Goal: Find specific page/section: Find specific page/section

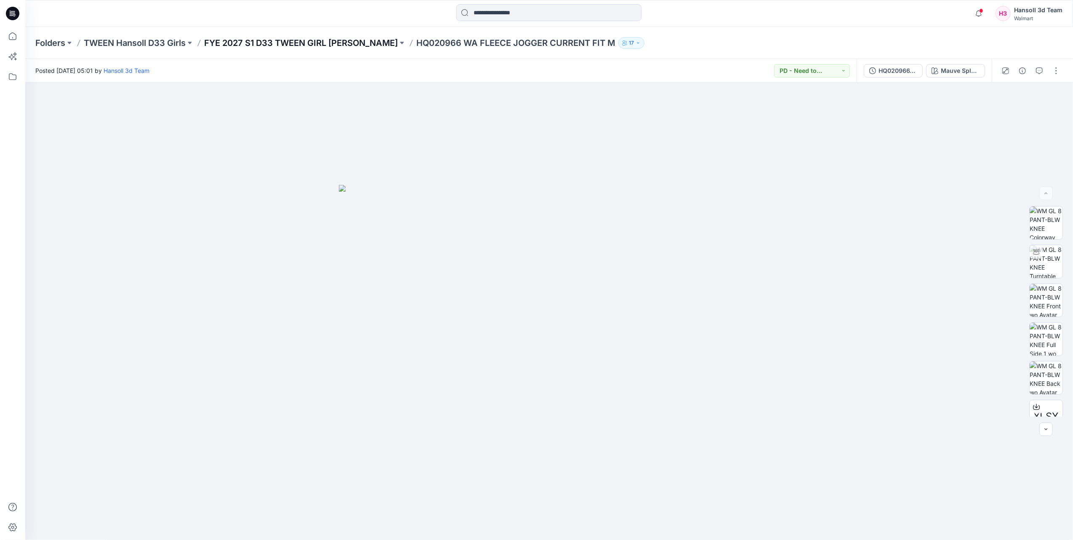
click at [343, 43] on p "FYE 2027 S1 D33 TWEEN GIRL [PERSON_NAME]" at bounding box center [301, 43] width 194 height 12
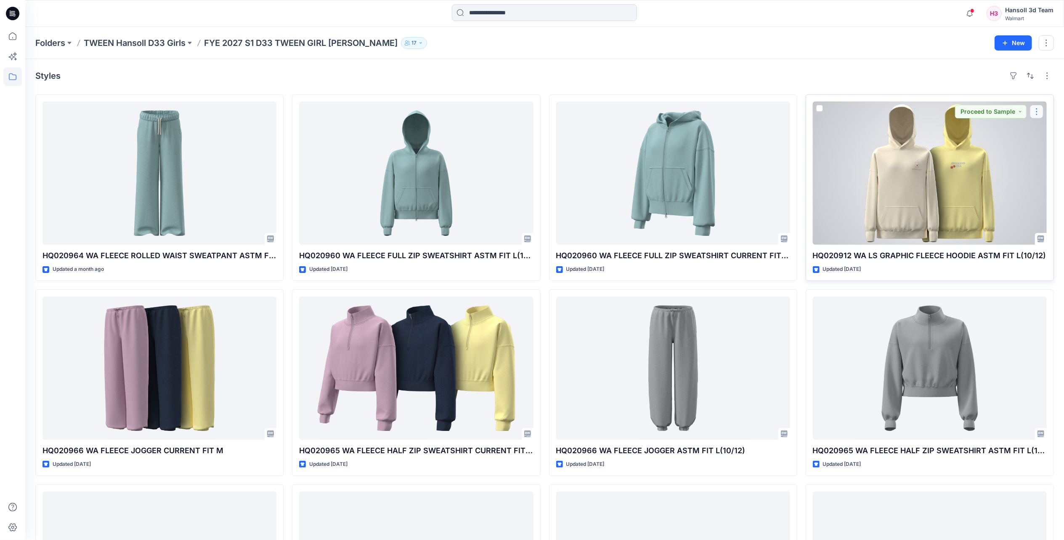
click at [1040, 112] on button "button" at bounding box center [1036, 111] width 13 height 13
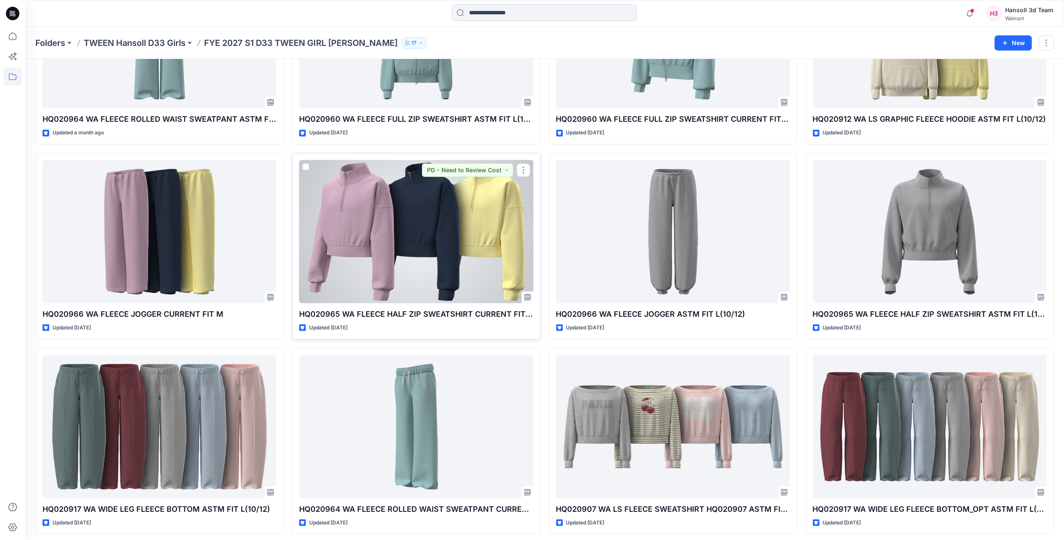
scroll to position [141, 0]
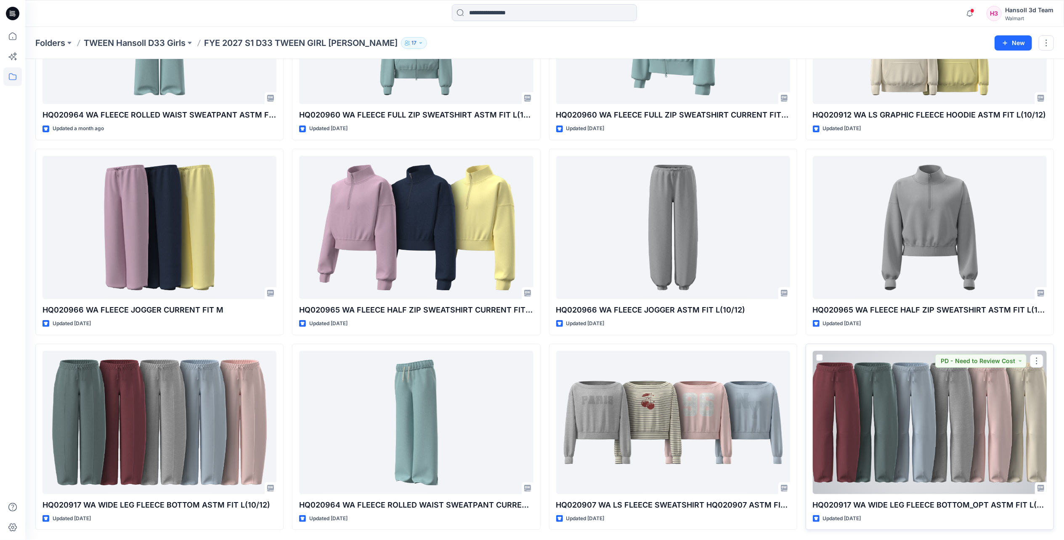
click at [896, 441] on div at bounding box center [930, 422] width 234 height 143
